Goal: Information Seeking & Learning: Learn about a topic

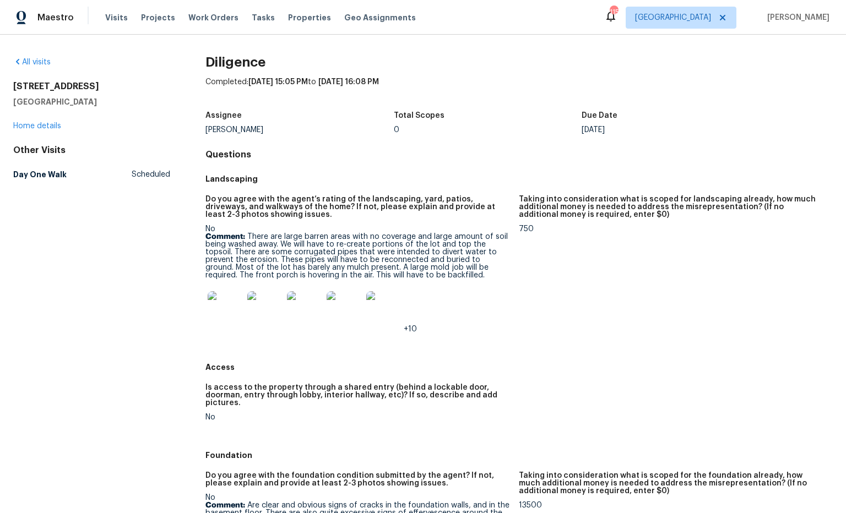
drag, startPoint x: 105, startPoint y: 100, endPoint x: 8, endPoint y: 86, distance: 97.8
click at [8, 86] on div "All visits [STREET_ADDRESS][PERSON_NAME] Home details Other Visits Day One Walk…" at bounding box center [423, 274] width 846 height 479
copy div "[STREET_ADDRESS][PERSON_NAME]"
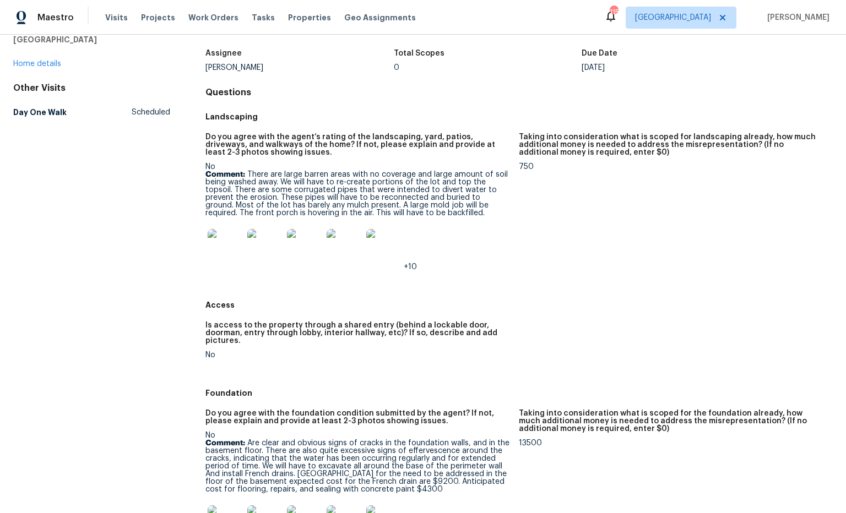
scroll to position [63, 0]
click at [224, 243] on img at bounding box center [225, 245] width 35 height 35
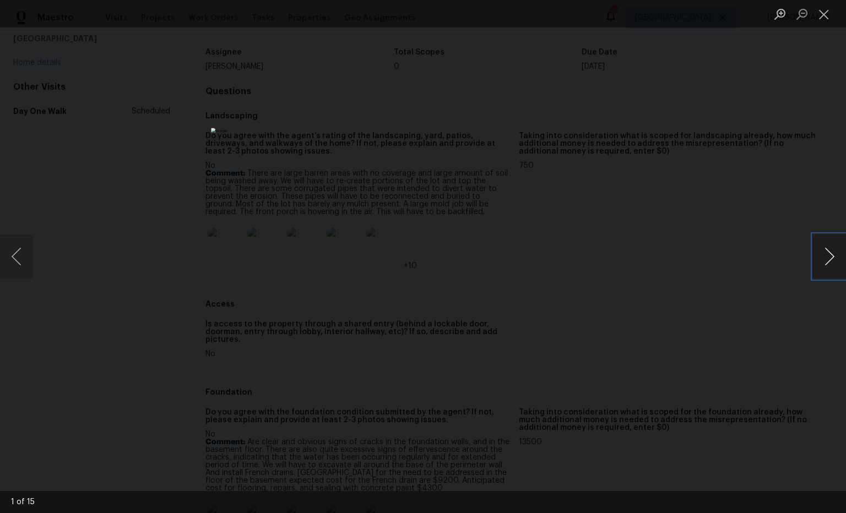
click at [832, 260] on button "Next image" at bounding box center [829, 257] width 33 height 44
click at [827, 18] on button "Close lightbox" at bounding box center [824, 13] width 22 height 19
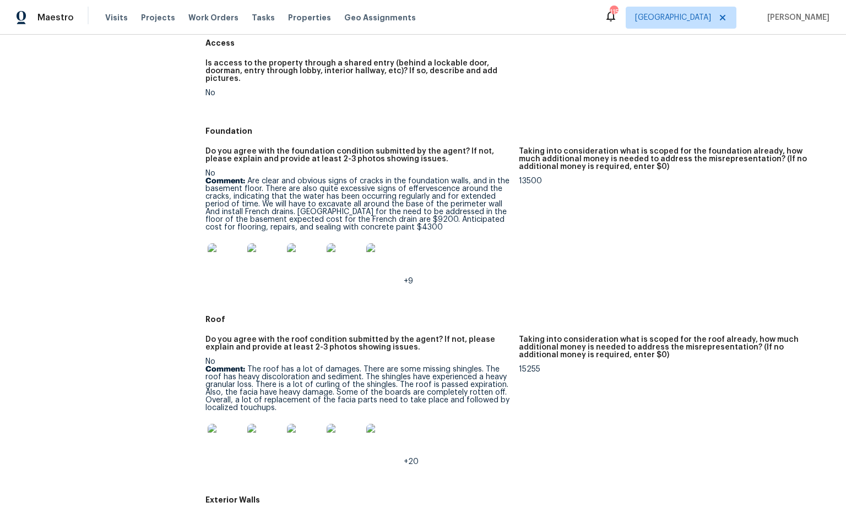
scroll to position [330, 0]
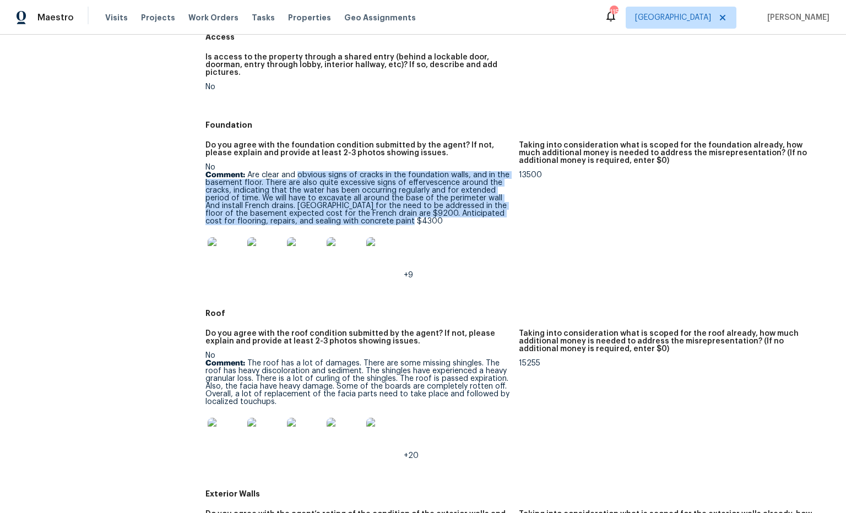
drag, startPoint x: 306, startPoint y: 169, endPoint x: 410, endPoint y: 214, distance: 114.0
click at [410, 214] on p "Comment: Are clear and obvious signs of cracks in the foundation walls, and in …" at bounding box center [357, 198] width 305 height 54
copy p "obvious signs of cracks in the foundation walls, and in the basement floor. The…"
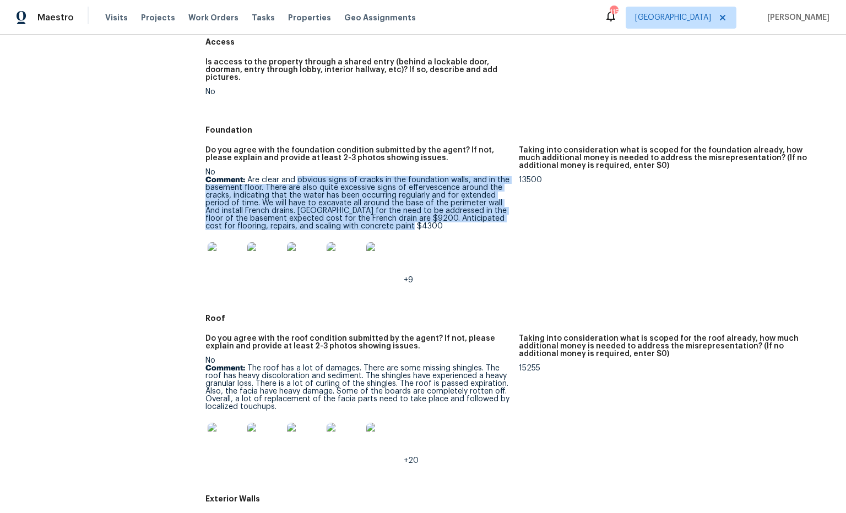
copy p "obvious signs of cracks in the foundation walls, and in the basement floor. The…"
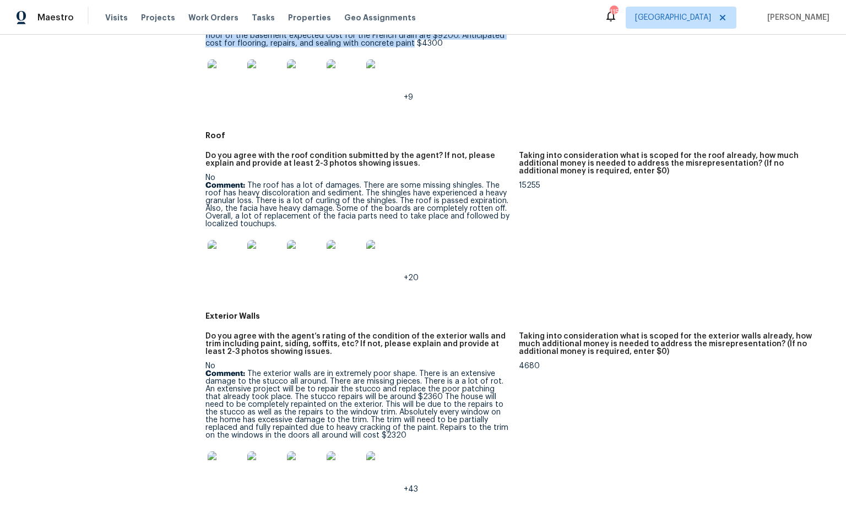
scroll to position [512, 0]
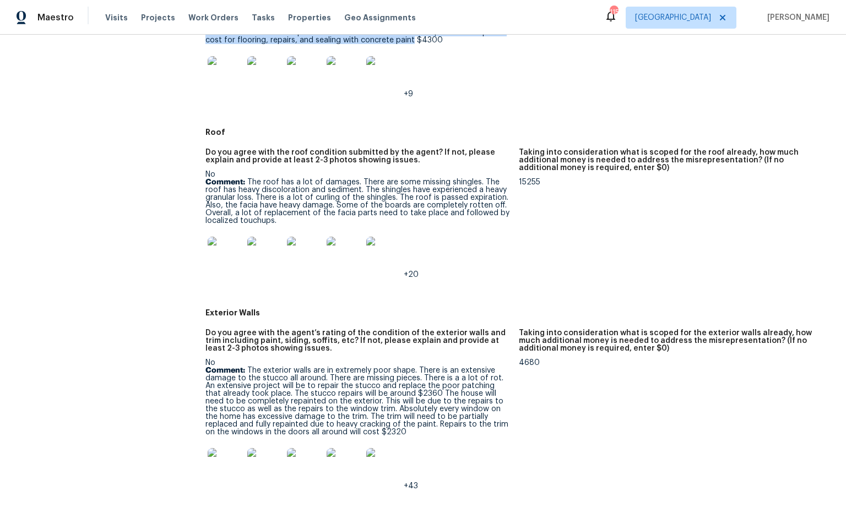
click at [237, 247] on img at bounding box center [225, 254] width 35 height 35
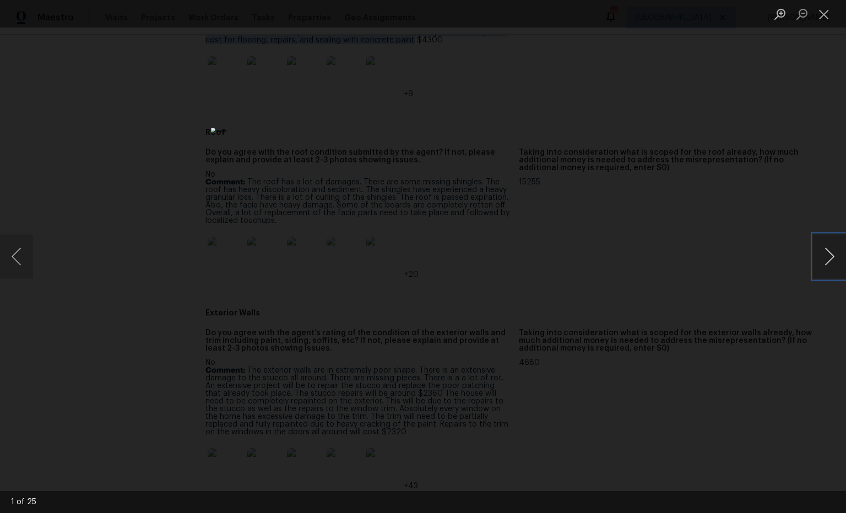
click at [830, 258] on button "Next image" at bounding box center [829, 257] width 33 height 44
click at [833, 258] on button "Next image" at bounding box center [829, 257] width 33 height 44
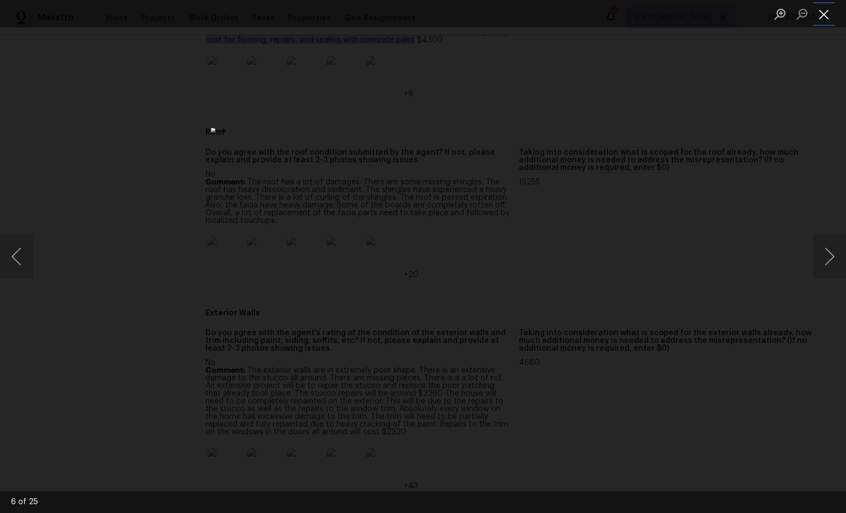
click at [828, 18] on button "Close lightbox" at bounding box center [824, 13] width 22 height 19
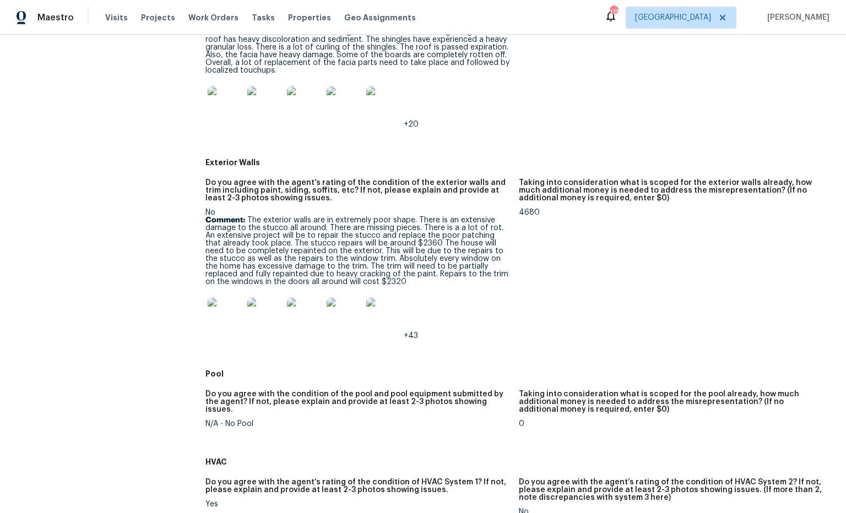
scroll to position [703, 0]
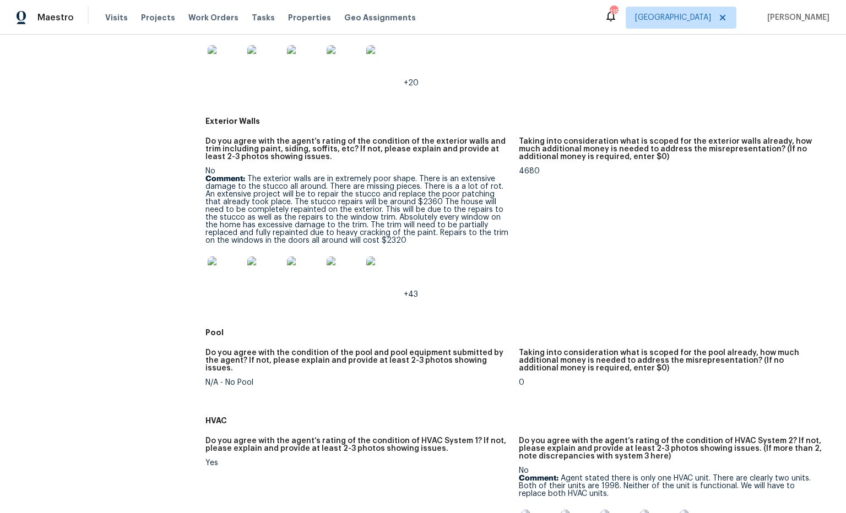
click at [224, 279] on img at bounding box center [225, 274] width 35 height 35
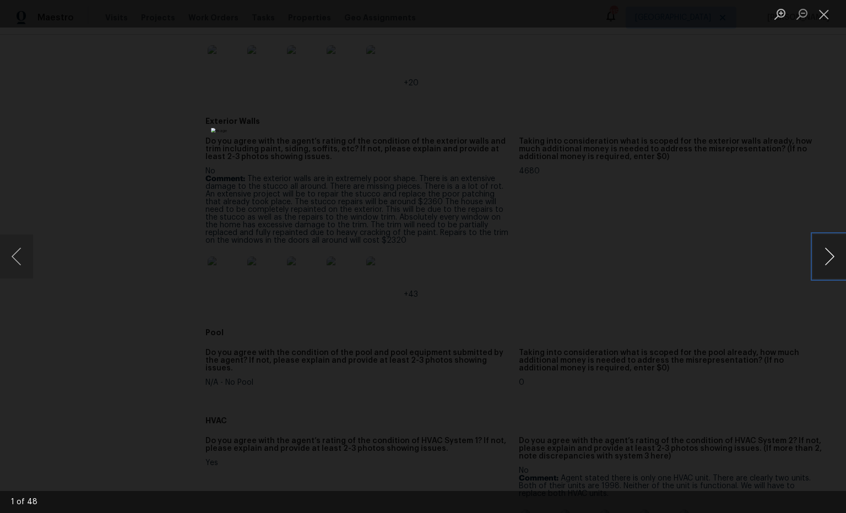
click at [835, 254] on button "Next image" at bounding box center [829, 257] width 33 height 44
click at [832, 255] on button "Next image" at bounding box center [829, 257] width 33 height 44
click at [830, 255] on button "Next image" at bounding box center [829, 257] width 33 height 44
drag, startPoint x: 826, startPoint y: 19, endPoint x: 818, endPoint y: 25, distance: 10.2
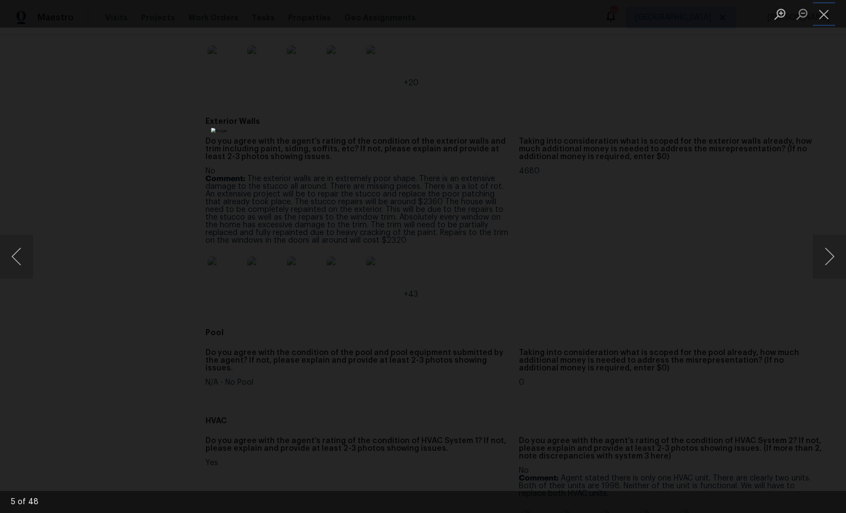
click at [826, 19] on button "Close lightbox" at bounding box center [824, 13] width 22 height 19
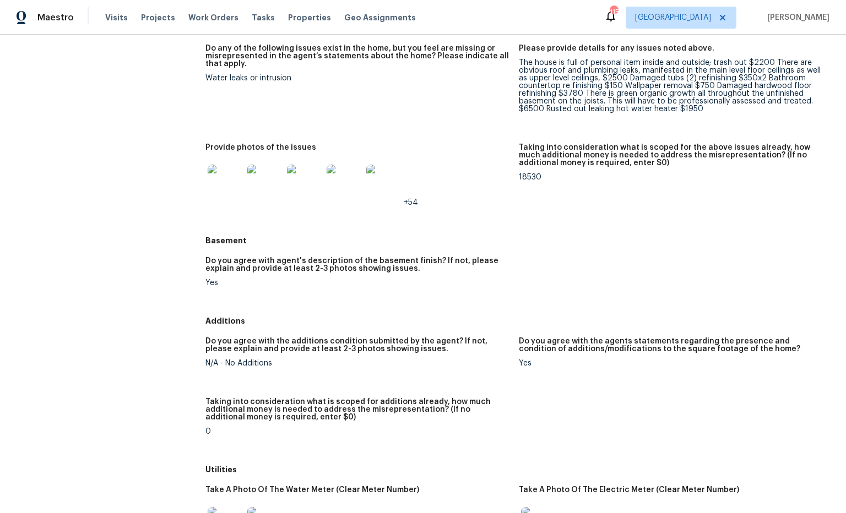
scroll to position [1615, 0]
click at [240, 180] on img at bounding box center [225, 181] width 35 height 35
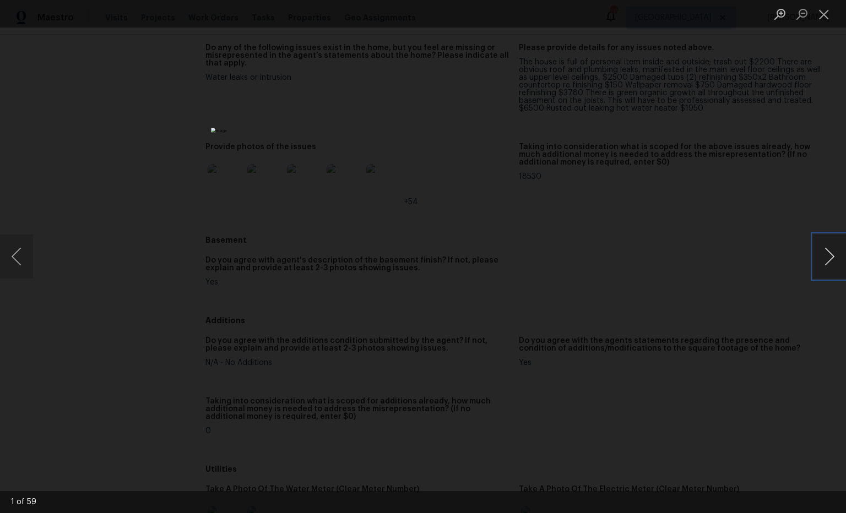
click at [828, 260] on button "Next image" at bounding box center [829, 257] width 33 height 44
click at [829, 260] on button "Next image" at bounding box center [829, 257] width 33 height 44
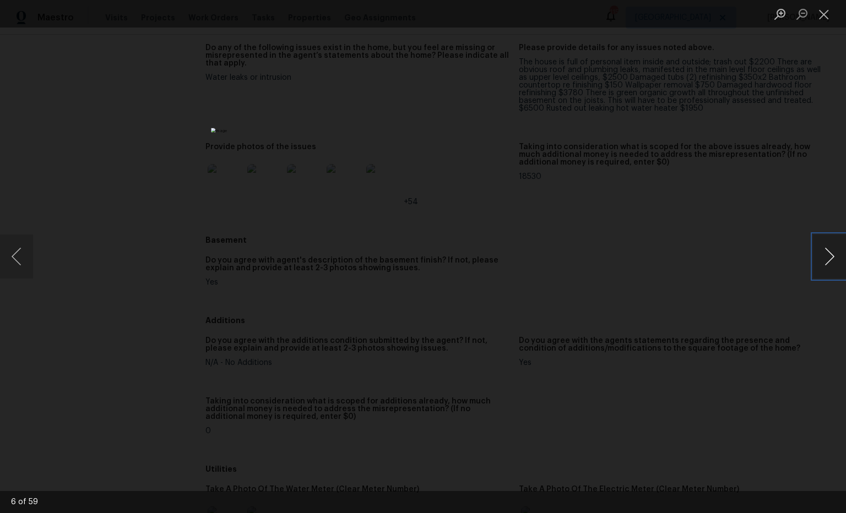
click at [829, 260] on button "Next image" at bounding box center [829, 257] width 33 height 44
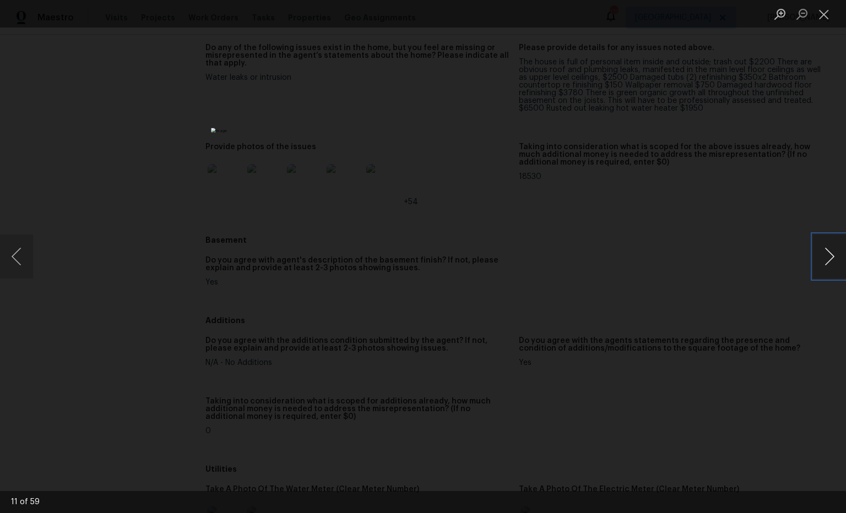
click at [829, 260] on button "Next image" at bounding box center [829, 257] width 33 height 44
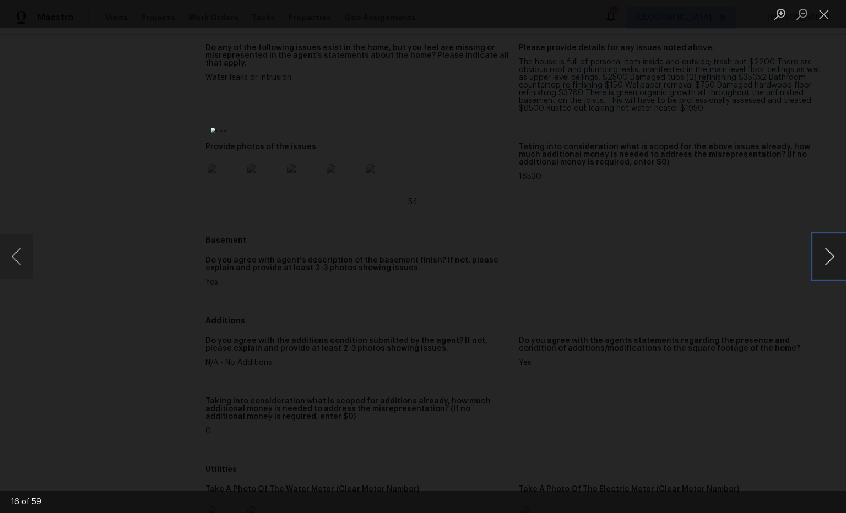
click at [829, 260] on button "Next image" at bounding box center [829, 257] width 33 height 44
click at [17, 262] on button "Previous image" at bounding box center [16, 257] width 33 height 44
click at [828, 258] on button "Next image" at bounding box center [829, 257] width 33 height 44
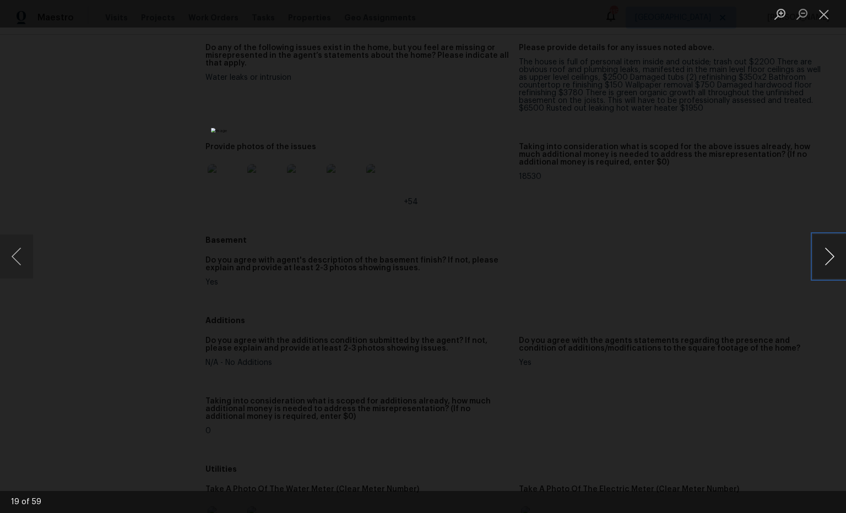
click at [828, 258] on button "Next image" at bounding box center [829, 257] width 33 height 44
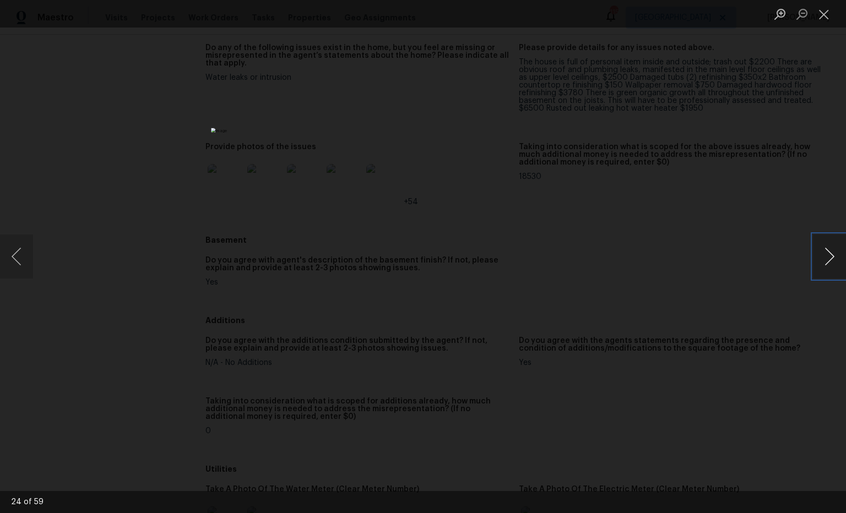
click at [828, 258] on button "Next image" at bounding box center [829, 257] width 33 height 44
drag, startPoint x: 822, startPoint y: 19, endPoint x: 801, endPoint y: 23, distance: 20.6
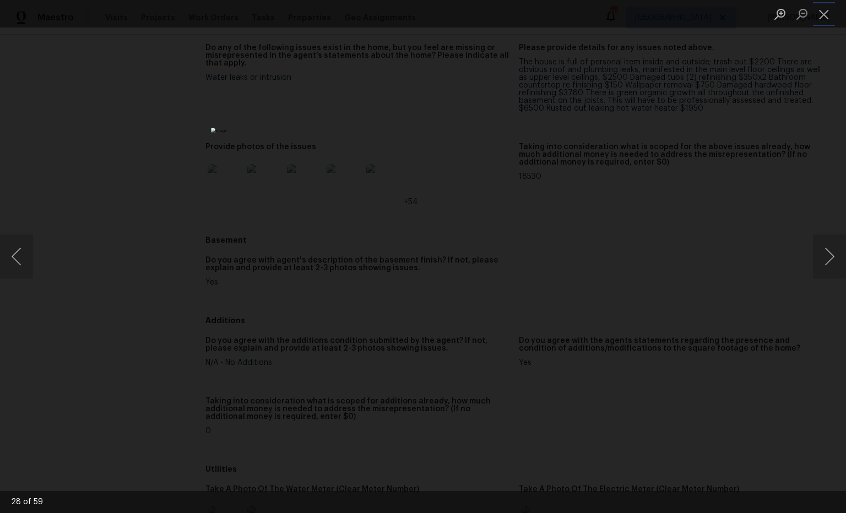
click at [822, 19] on button "Close lightbox" at bounding box center [824, 13] width 22 height 19
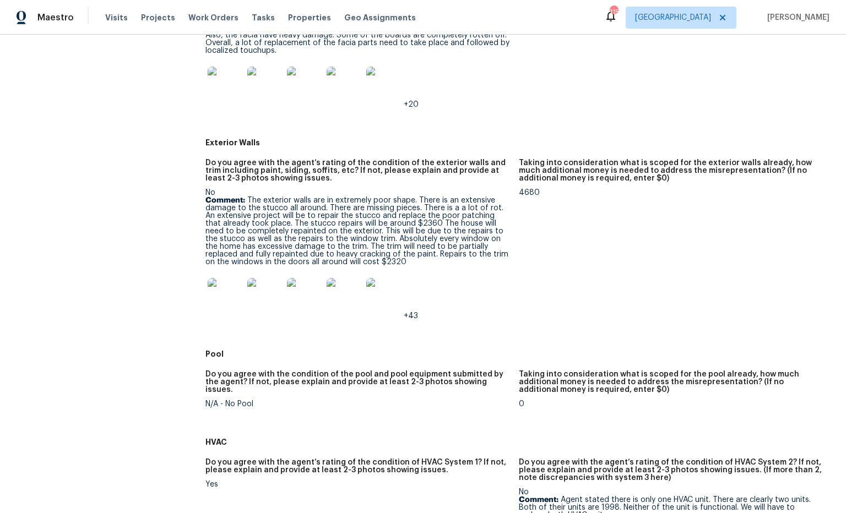
scroll to position [683, 0]
click at [239, 291] on img at bounding box center [225, 294] width 35 height 35
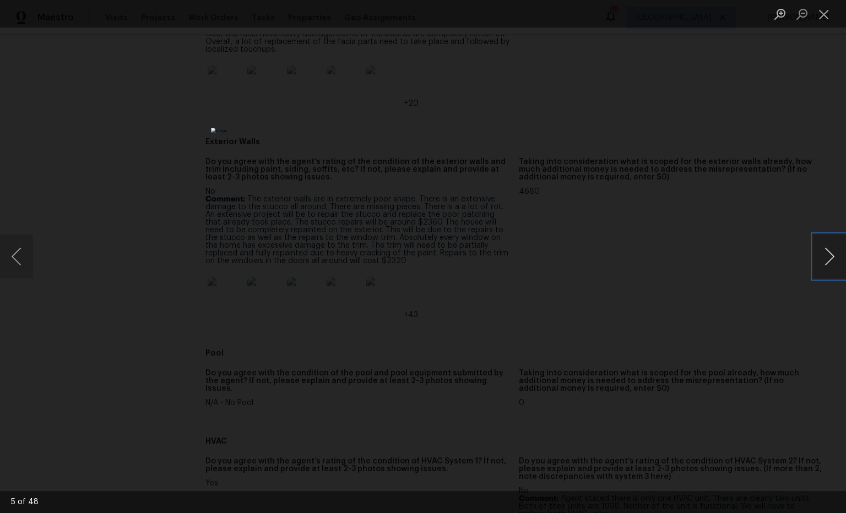
click at [833, 258] on button "Next image" at bounding box center [829, 257] width 33 height 44
click at [825, 255] on button "Next image" at bounding box center [829, 257] width 33 height 44
click at [826, 255] on button "Next image" at bounding box center [829, 257] width 33 height 44
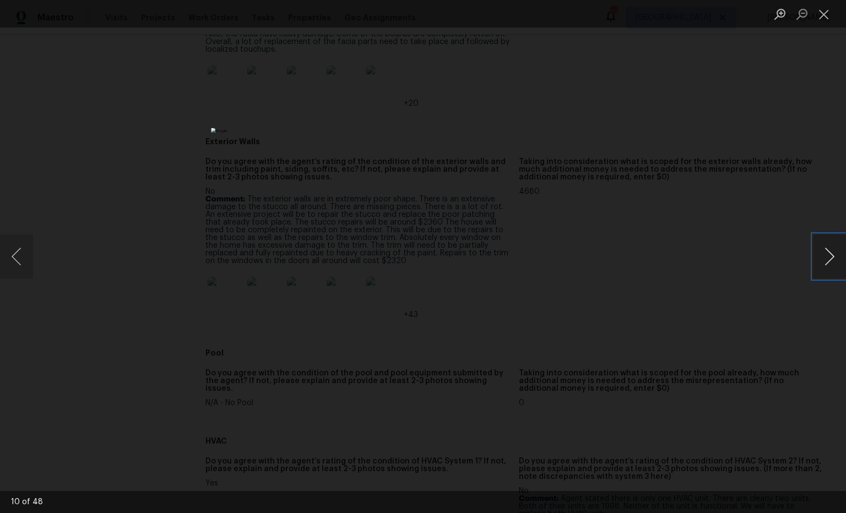
click at [826, 255] on button "Next image" at bounding box center [829, 257] width 33 height 44
click at [825, 20] on button "Close lightbox" at bounding box center [824, 13] width 22 height 19
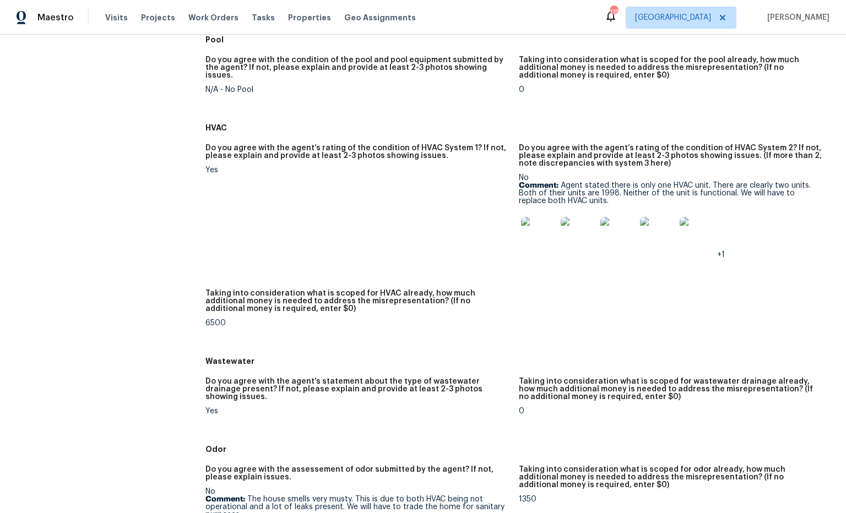
scroll to position [1011, 0]
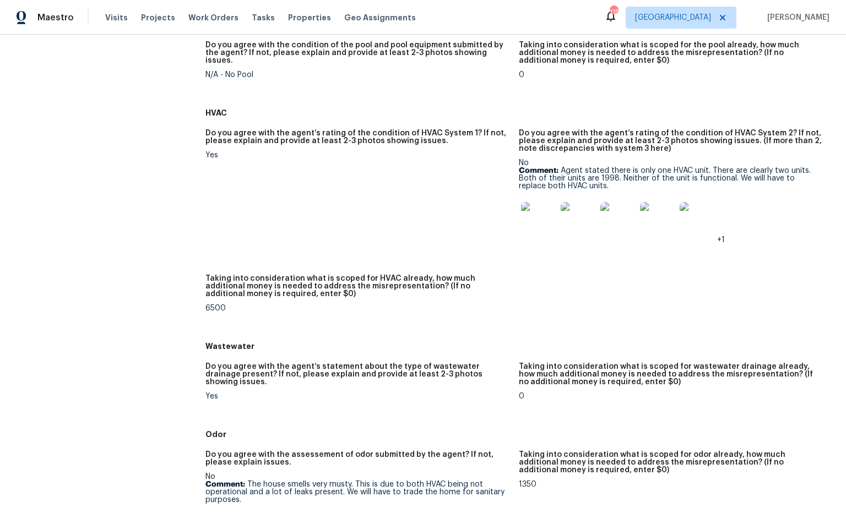
drag, startPoint x: 585, startPoint y: 181, endPoint x: 617, endPoint y: 181, distance: 31.4
click at [586, 181] on p "Comment: Agent stated there is only one HVAC unit. There are clearly two units.…" at bounding box center [671, 178] width 305 height 23
click at [713, 167] on p "Comment: Agent stated there is only one HVAC unit. There are clearly two units.…" at bounding box center [671, 178] width 305 height 23
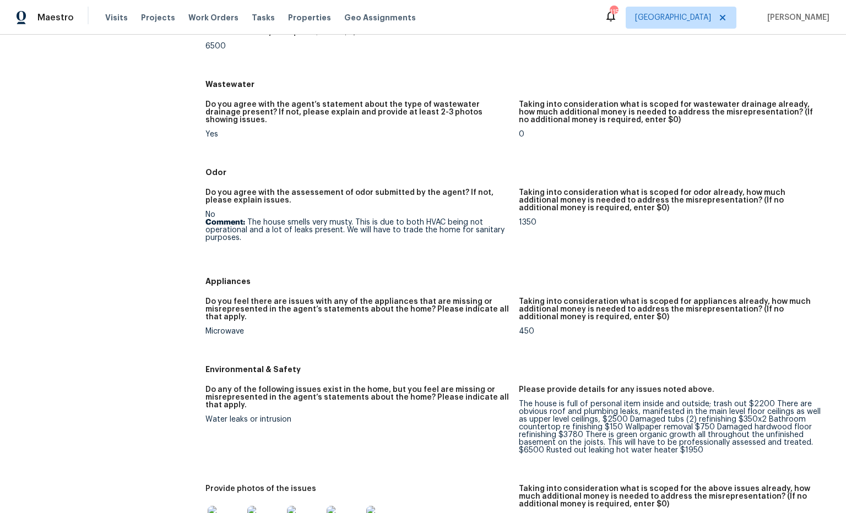
scroll to position [1300, 0]
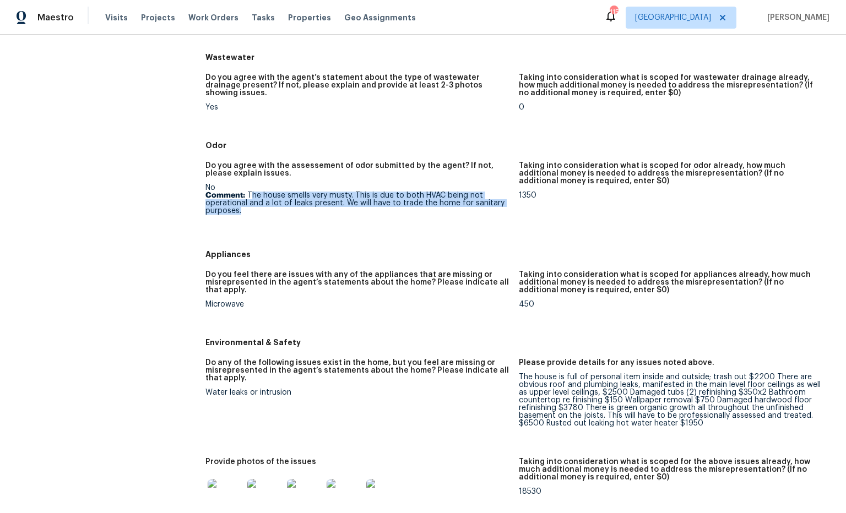
drag, startPoint x: 252, startPoint y: 189, endPoint x: 340, endPoint y: 205, distance: 89.5
click at [340, 205] on p "Comment: The house smells very musty. This is due to both HVAC being not operat…" at bounding box center [357, 203] width 305 height 23
copy p "he house smells very musty. This is due to both HVAC being not operational and …"
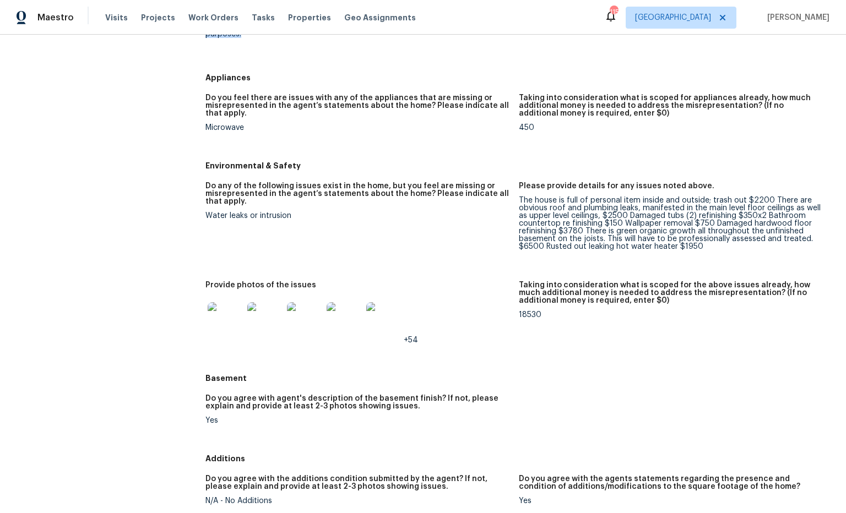
scroll to position [1481, 0]
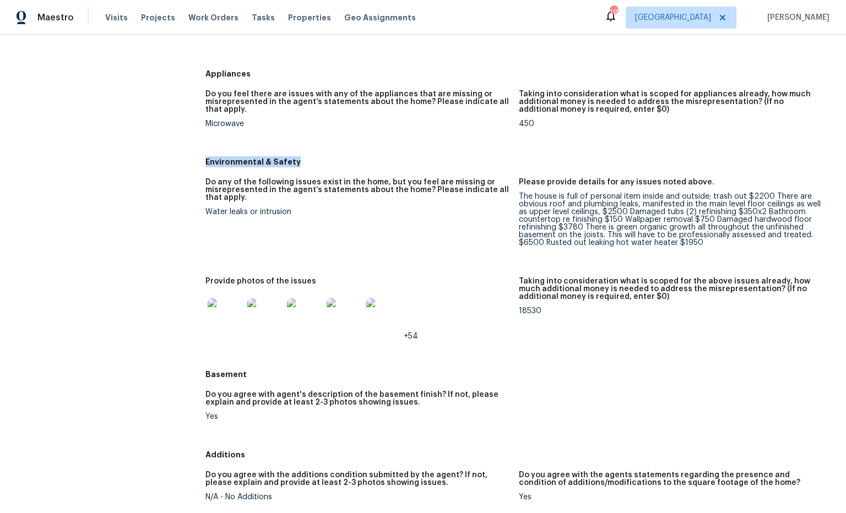
drag, startPoint x: 304, startPoint y: 156, endPoint x: 203, endPoint y: 156, distance: 101.3
click at [258, 157] on h5 "Environmental & Safety" at bounding box center [518, 161] width 627 height 11
drag, startPoint x: 258, startPoint y: 157, endPoint x: 233, endPoint y: 158, distance: 24.2
click at [205, 158] on h5 "Environmental & Safety" at bounding box center [518, 161] width 627 height 11
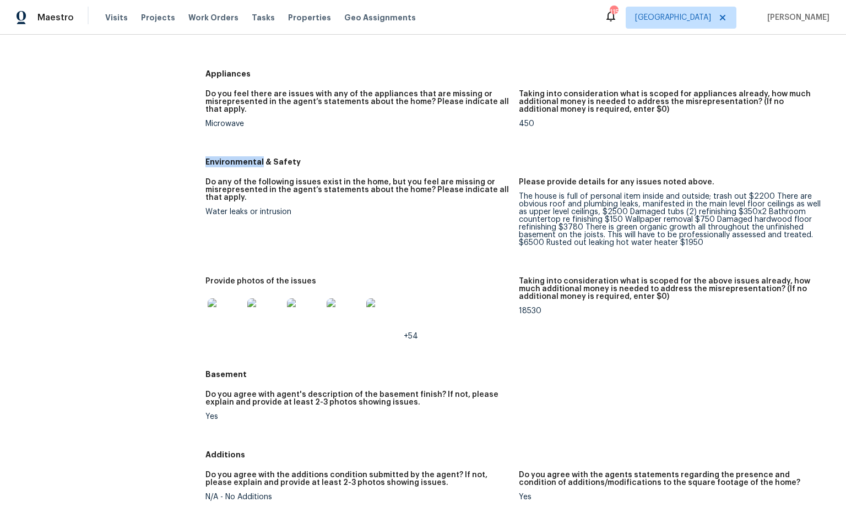
copy h5 "Environmental"
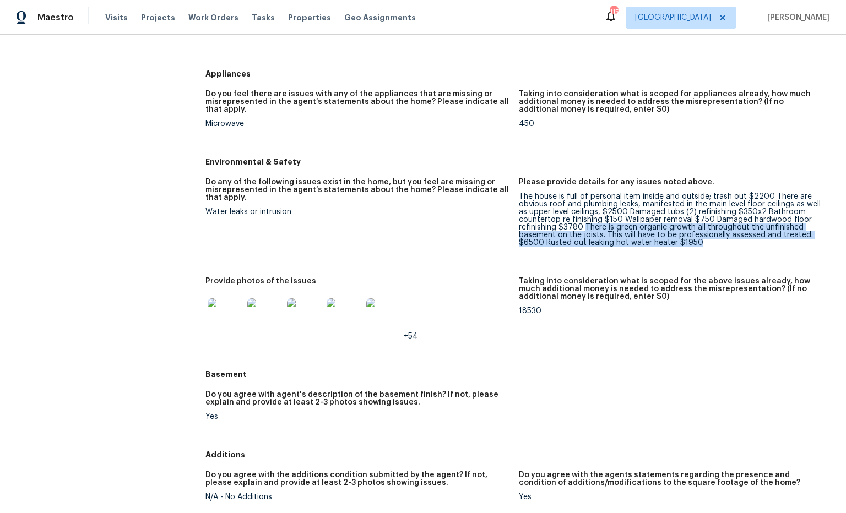
drag, startPoint x: 585, startPoint y: 221, endPoint x: 714, endPoint y: 237, distance: 129.4
click at [714, 237] on div "The house is full of personal item inside and outside; trash out $2200 There ar…" at bounding box center [671, 220] width 305 height 54
copy div "There is green organic growth all throughout the unfinished basement on the joi…"
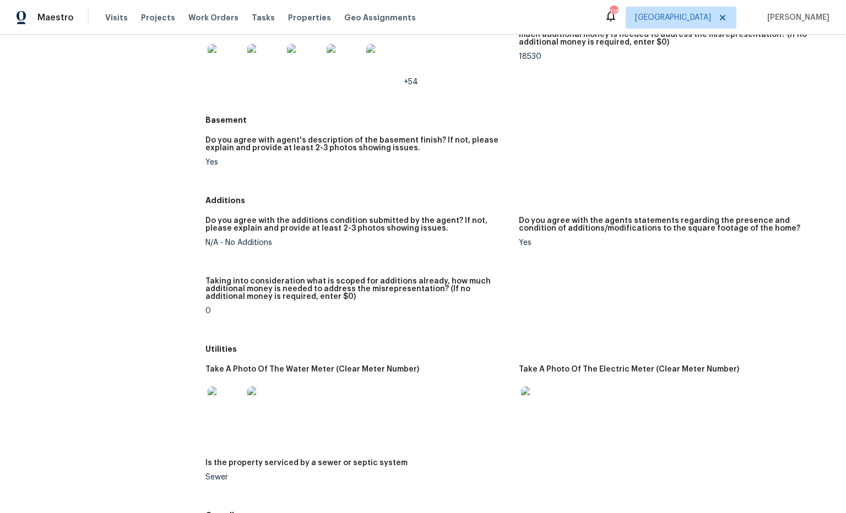
scroll to position [1746, 0]
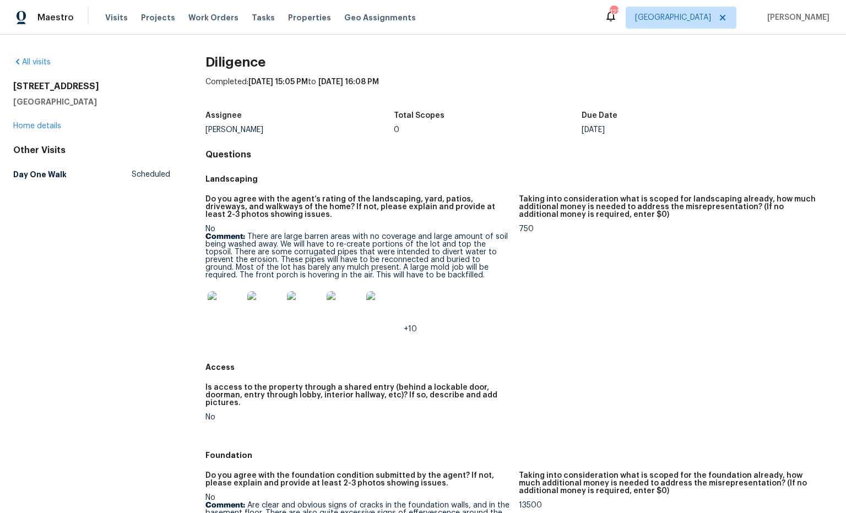
drag, startPoint x: 139, startPoint y: 105, endPoint x: 10, endPoint y: 89, distance: 129.9
click at [8, 89] on div "All visits [STREET_ADDRESS][PERSON_NAME] Home details Other Visits Day One Walk…" at bounding box center [423, 274] width 846 height 479
copy div "[STREET_ADDRESS][PERSON_NAME]"
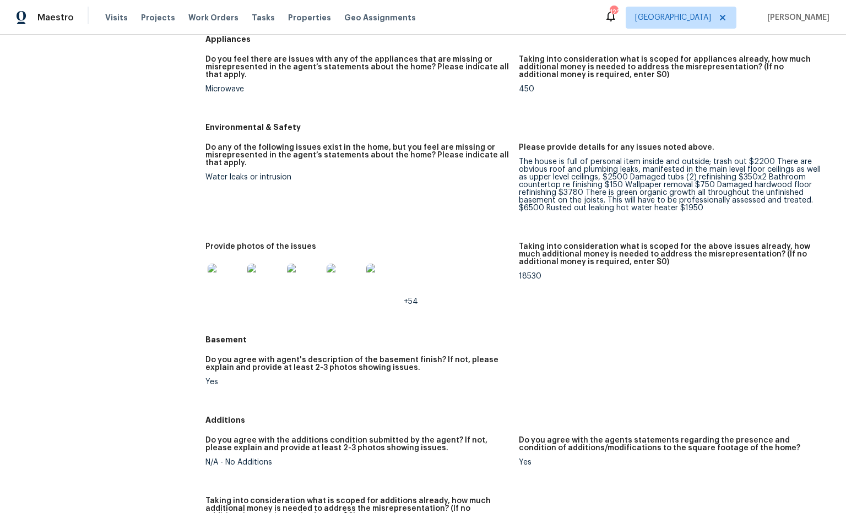
scroll to position [1516, 0]
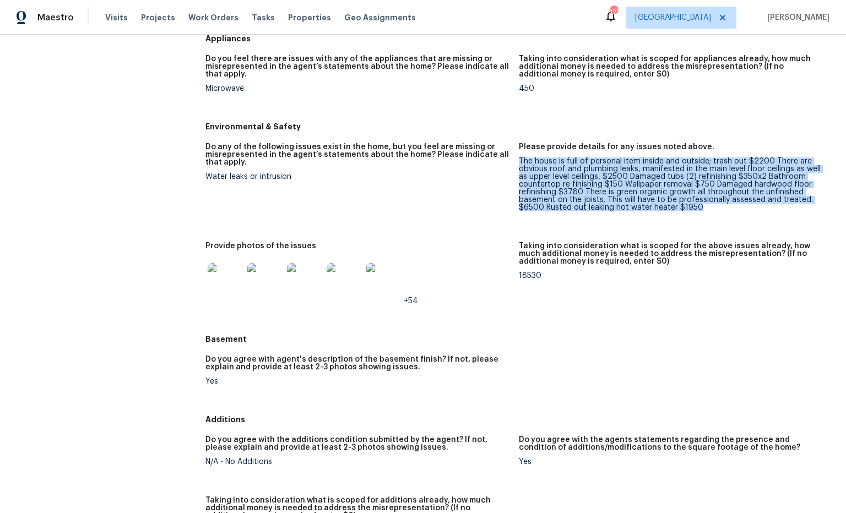
drag, startPoint x: 727, startPoint y: 200, endPoint x: 519, endPoint y: 157, distance: 212.4
click at [519, 157] on div "The house is full of personal item inside and outside; trash out $2200 There ar…" at bounding box center [671, 184] width 305 height 54
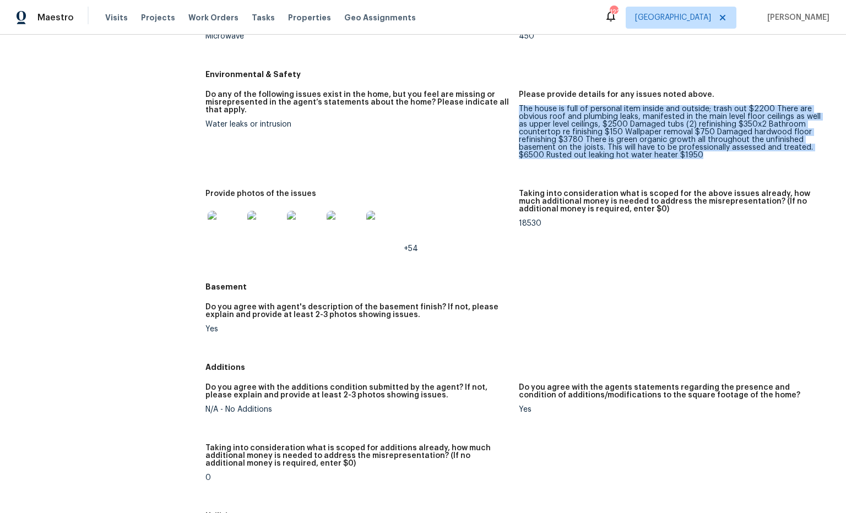
scroll to position [1484, 0]
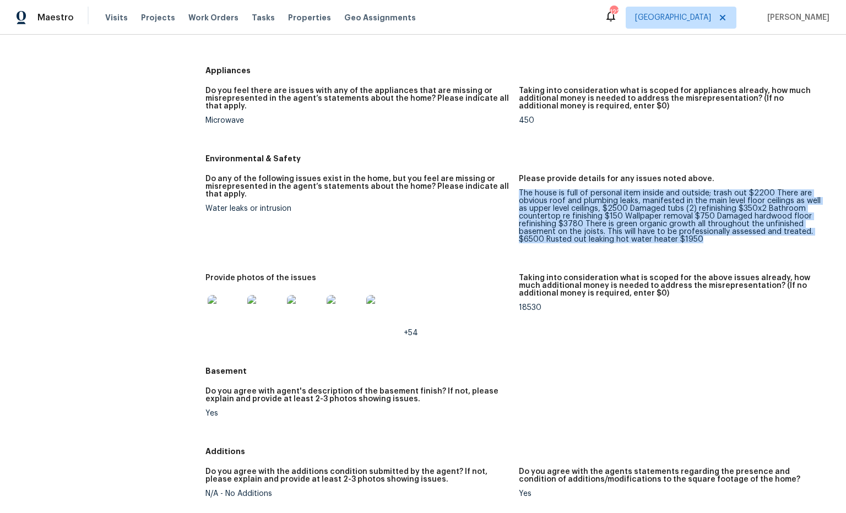
copy div "The house is full of personal item inside and outside; trash out $2200 There ar…"
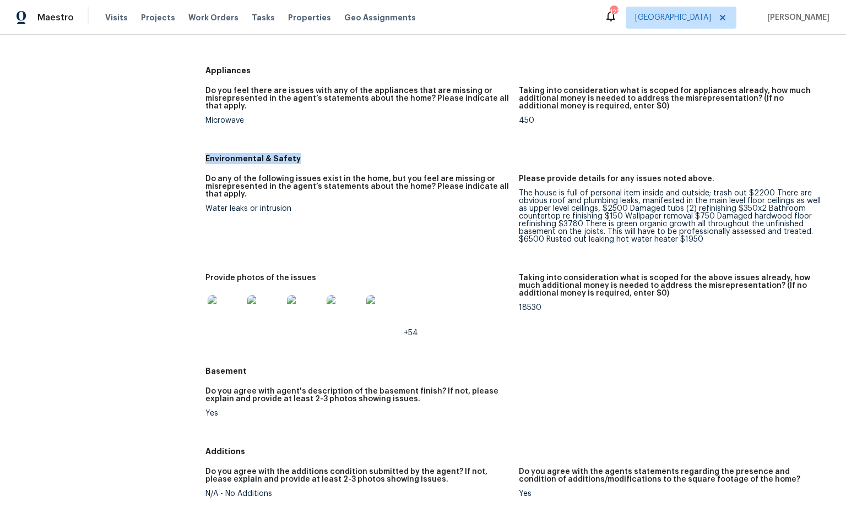
drag, startPoint x: 294, startPoint y: 157, endPoint x: 202, endPoint y: 156, distance: 92.0
copy h5 "Environmental & Safety"
drag, startPoint x: 302, startPoint y: 204, endPoint x: 215, endPoint y: 203, distance: 87.0
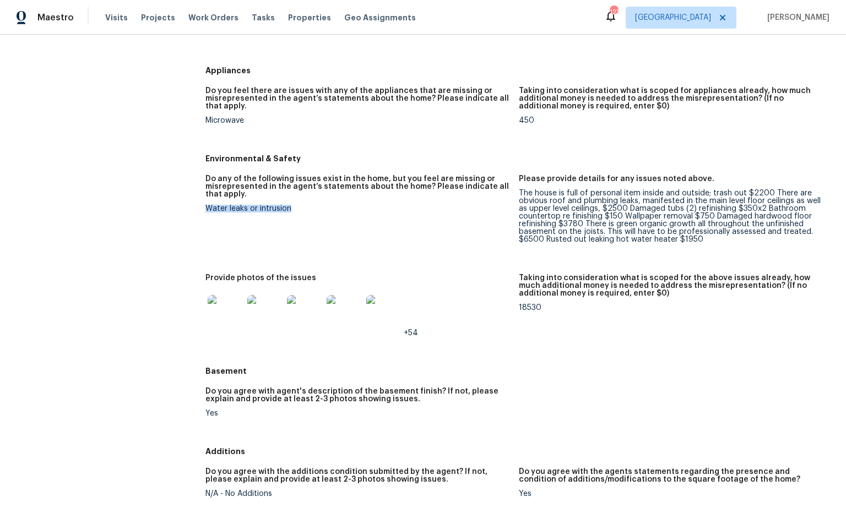
copy div "Water leaks or intrusion"
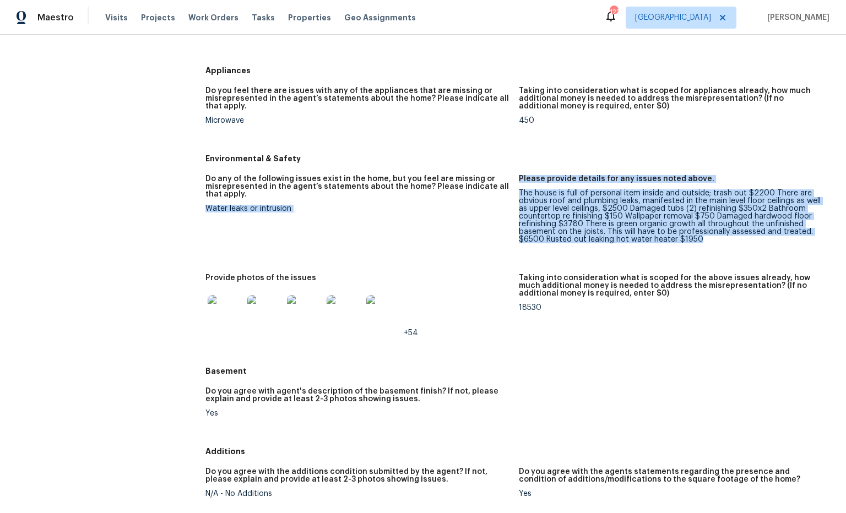
drag, startPoint x: 707, startPoint y: 240, endPoint x: 519, endPoint y: 192, distance: 193.3
click at [519, 192] on figure "Please provide details for any issues noted above. The house is full of persona…" at bounding box center [676, 218] width 314 height 86
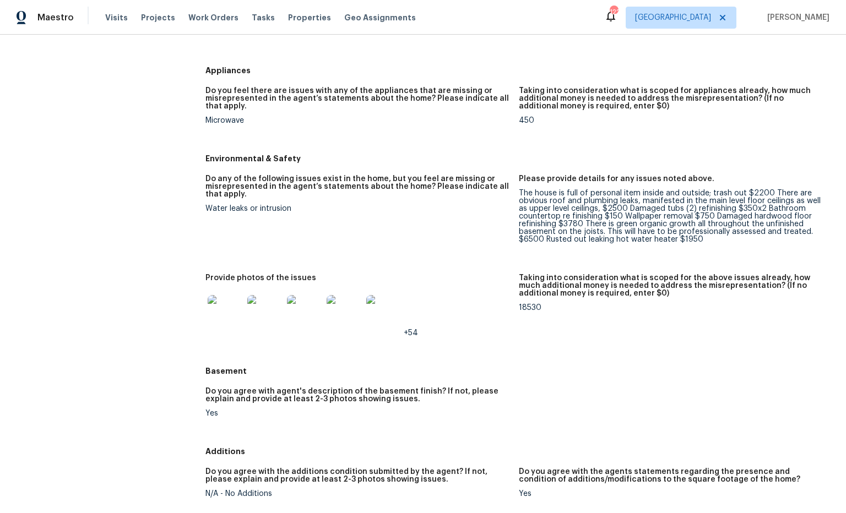
click at [545, 194] on div "The house is full of personal item inside and outside; trash out $2200 There ar…" at bounding box center [671, 216] width 305 height 54
click at [716, 232] on div "The house is full of personal item inside and outside; trash out $2200 There ar…" at bounding box center [671, 216] width 305 height 54
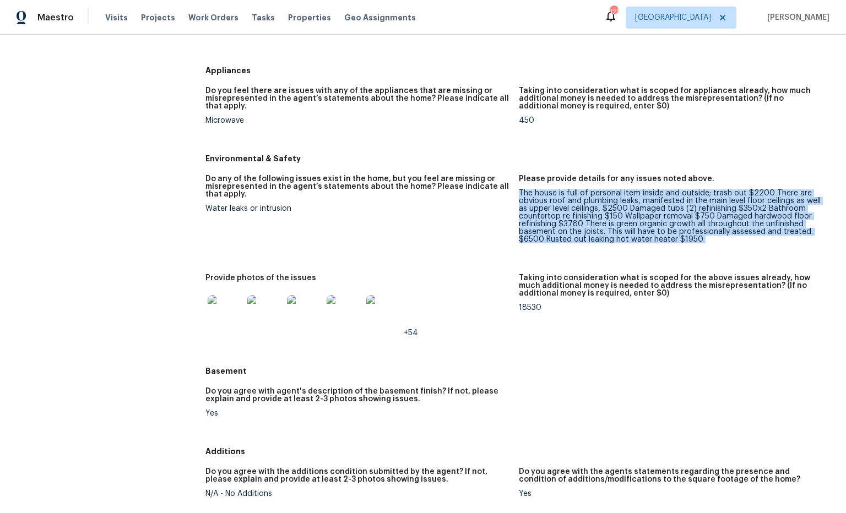
drag, startPoint x: 653, startPoint y: 226, endPoint x: 523, endPoint y: 191, distance: 135.2
click at [523, 191] on div "The house is full of personal item inside and outside; trash out $2200 There ar…" at bounding box center [671, 216] width 305 height 54
copy div "The house is full of personal item inside and outside; trash out $2200 There ar…"
click at [220, 316] on img at bounding box center [225, 312] width 35 height 35
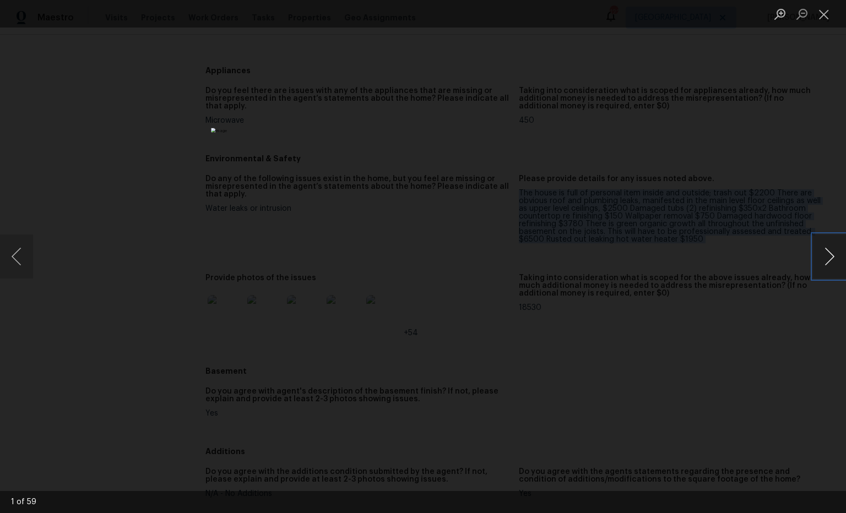
click at [834, 256] on button "Next image" at bounding box center [829, 257] width 33 height 44
click at [833, 256] on button "Next image" at bounding box center [829, 257] width 33 height 44
click at [832, 256] on button "Next image" at bounding box center [829, 257] width 33 height 44
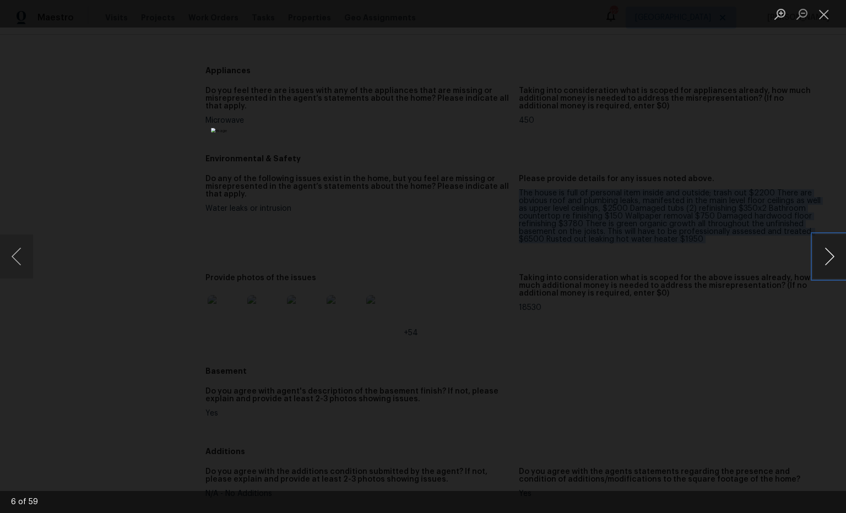
click at [833, 256] on button "Next image" at bounding box center [829, 257] width 33 height 44
click at [832, 256] on button "Next image" at bounding box center [829, 257] width 33 height 44
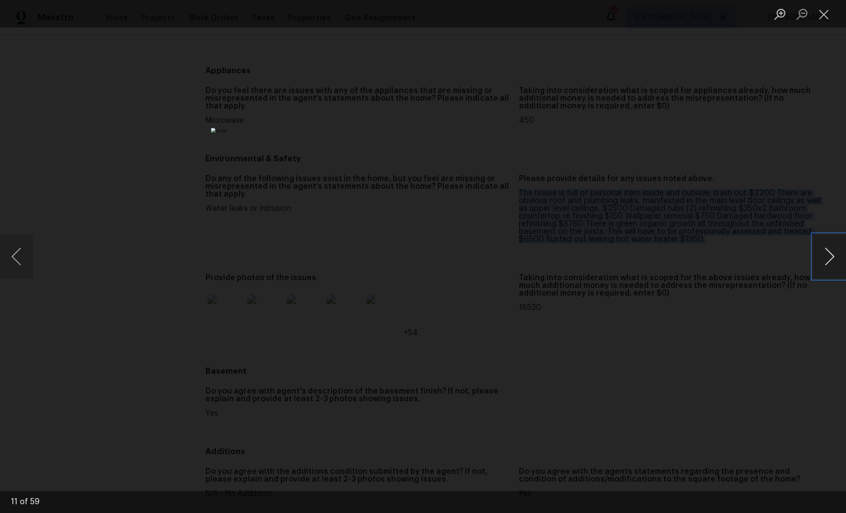
click at [832, 256] on button "Next image" at bounding box center [829, 257] width 33 height 44
click at [833, 256] on button "Next image" at bounding box center [829, 257] width 33 height 44
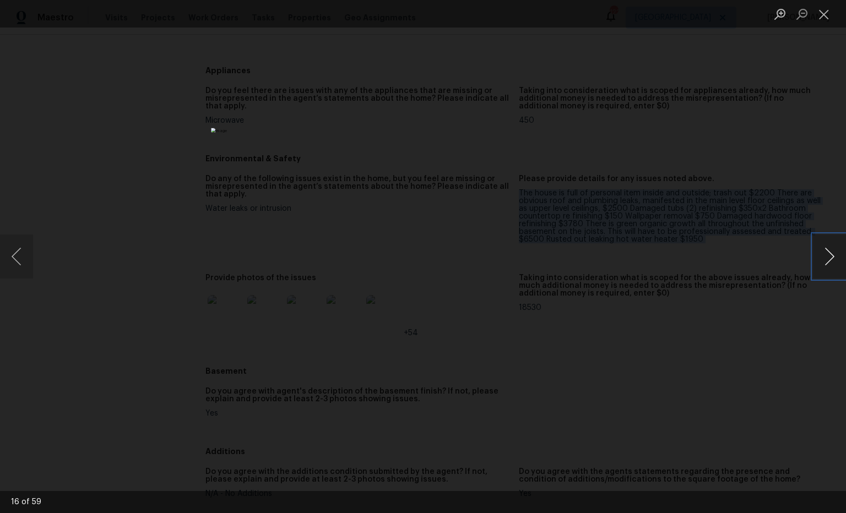
click at [833, 256] on button "Next image" at bounding box center [829, 257] width 33 height 44
click at [835, 258] on button "Next image" at bounding box center [829, 257] width 33 height 44
click at [836, 258] on button "Next image" at bounding box center [829, 257] width 33 height 44
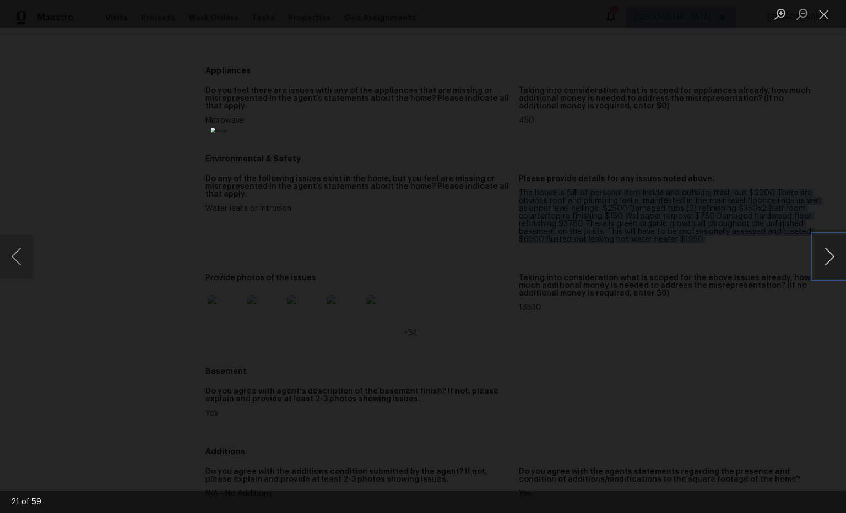
click at [836, 258] on button "Next image" at bounding box center [829, 257] width 33 height 44
click at [838, 258] on button "Next image" at bounding box center [829, 257] width 33 height 44
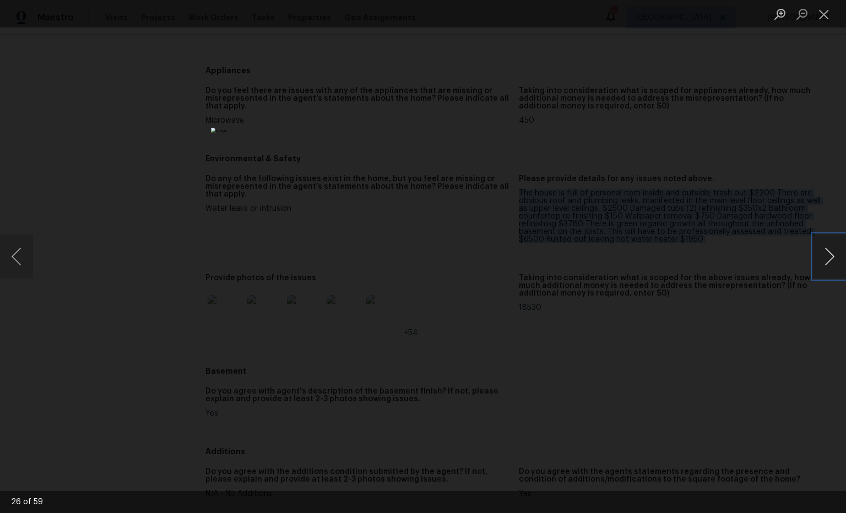
click at [838, 258] on button "Next image" at bounding box center [829, 257] width 33 height 44
click at [838, 257] on button "Next image" at bounding box center [829, 257] width 33 height 44
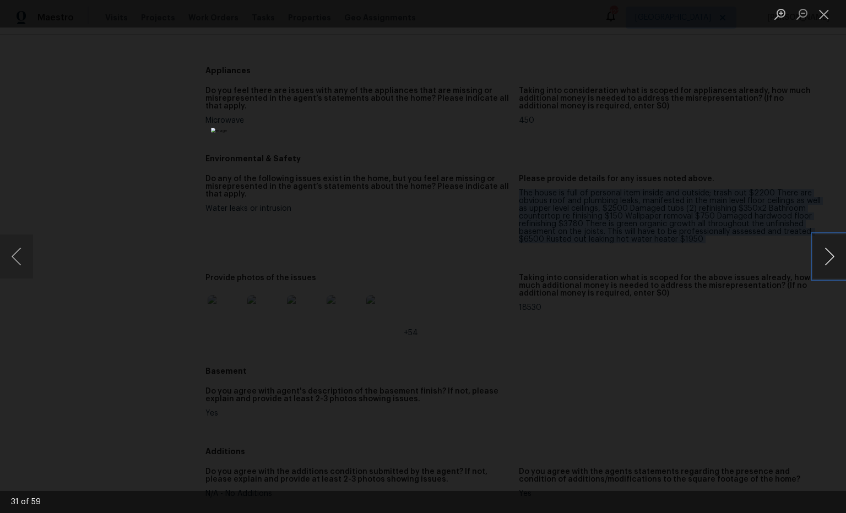
click at [838, 258] on button "Next image" at bounding box center [829, 257] width 33 height 44
click at [839, 258] on button "Next image" at bounding box center [829, 257] width 33 height 44
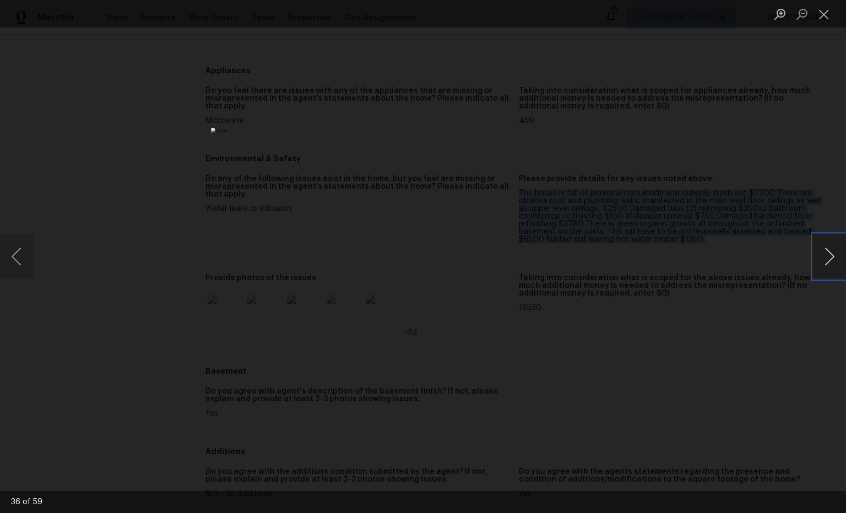
click at [841, 258] on button "Next image" at bounding box center [829, 257] width 33 height 44
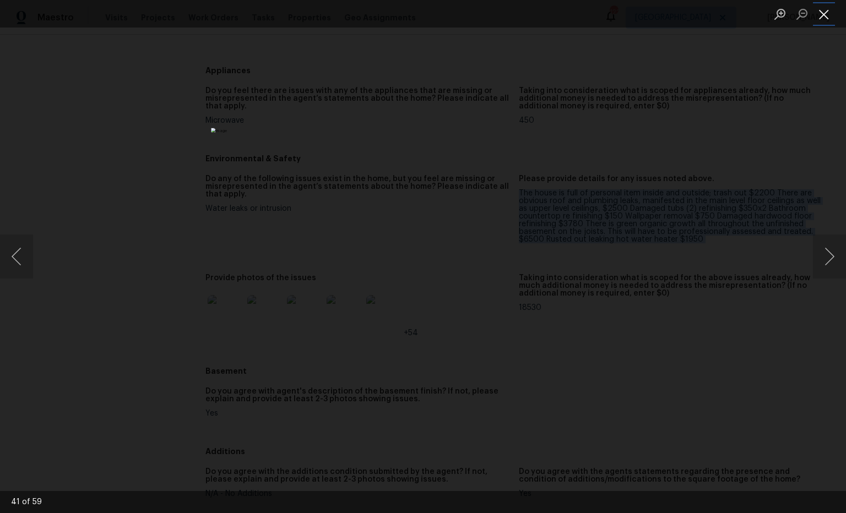
click at [825, 18] on button "Close lightbox" at bounding box center [824, 13] width 22 height 19
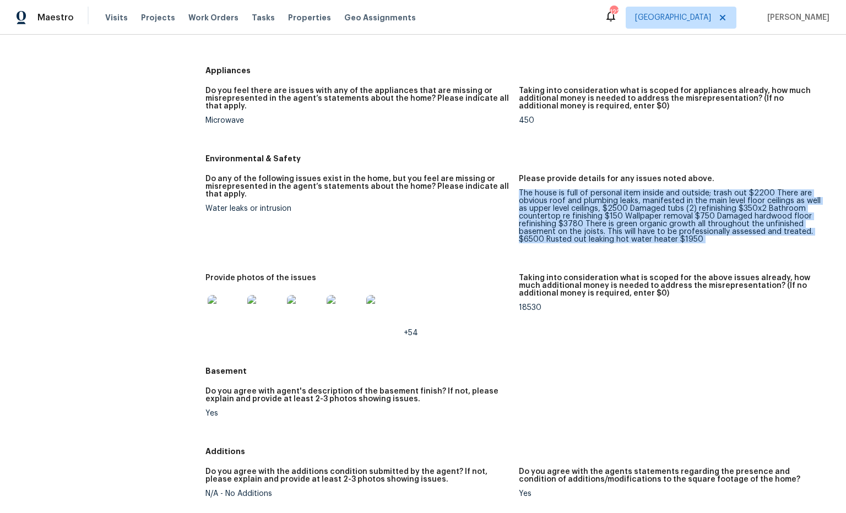
click at [699, 239] on figure "Please provide details for any issues noted above. The house is full of persona…" at bounding box center [676, 218] width 314 height 86
